Goal: Understand process/instructions: Learn how to perform a task or action

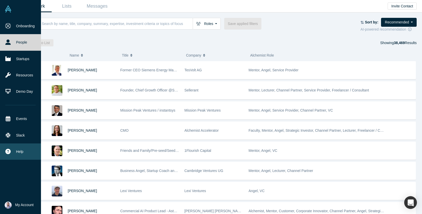
click at [23, 144] on button "Help" at bounding box center [20, 151] width 41 height 16
click at [23, 144] on div "Contact Us GDPR" at bounding box center [49, 153] width 52 height 24
click at [37, 150] on link "Contact Us" at bounding box center [49, 148] width 42 height 9
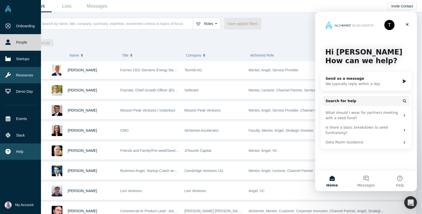
click at [24, 75] on link "Resources" at bounding box center [20, 75] width 41 height 16
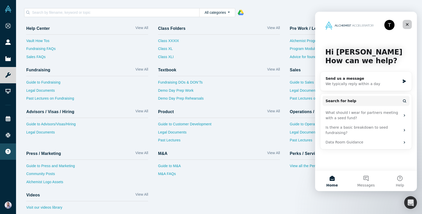
click at [407, 23] on icon "Close" at bounding box center [407, 24] width 4 height 4
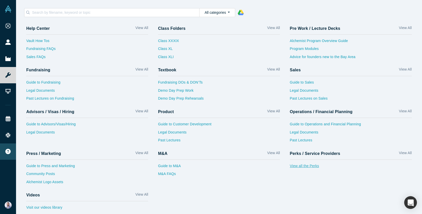
click at [308, 167] on link "View all the Perks" at bounding box center [351, 167] width 122 height 8
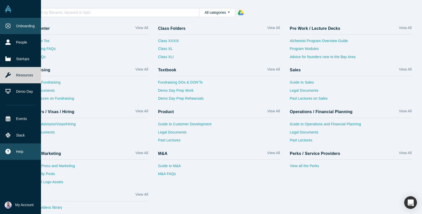
click at [26, 28] on link "Onboarding" at bounding box center [20, 26] width 41 height 16
